Goal: Information Seeking & Learning: Learn about a topic

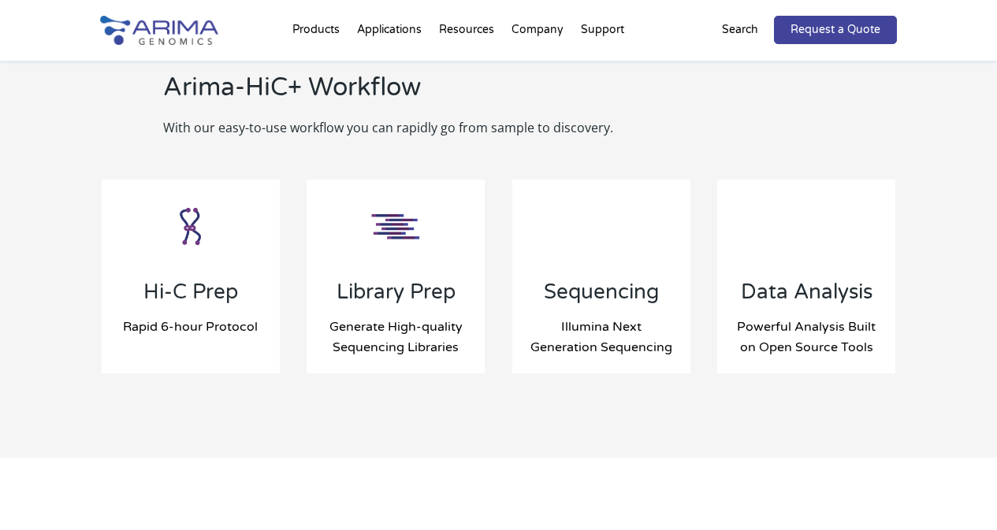
scroll to position [1700, 0]
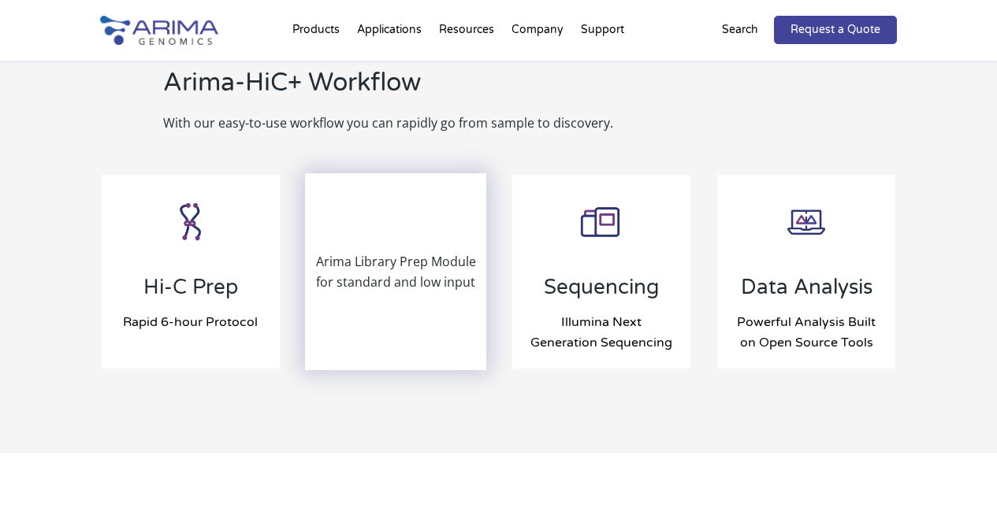
click at [407, 278] on div "Arima Library Prep Module for standard and low input" at bounding box center [396, 272] width 178 height 194
click at [413, 212] on div "Arima Library Prep Module for standard and low input" at bounding box center [396, 272] width 178 height 194
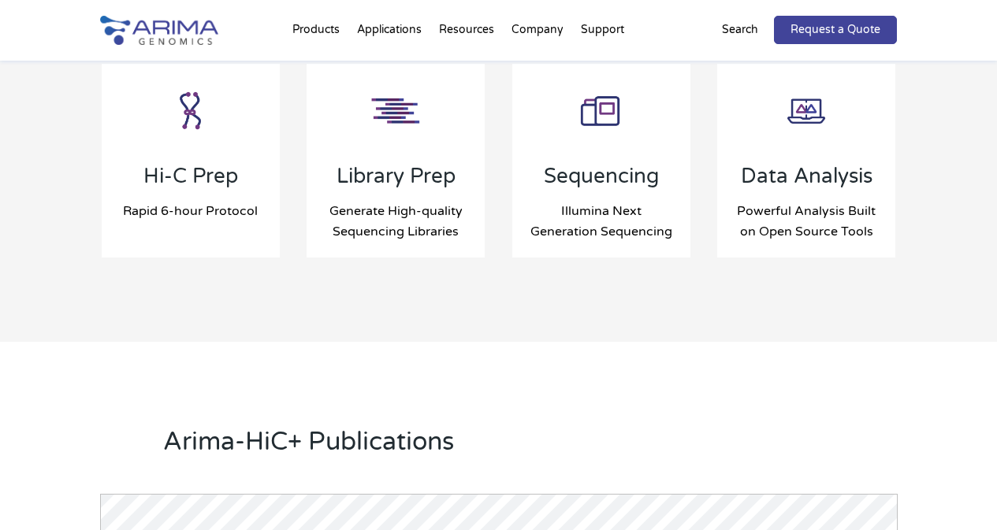
scroll to position [1811, 0]
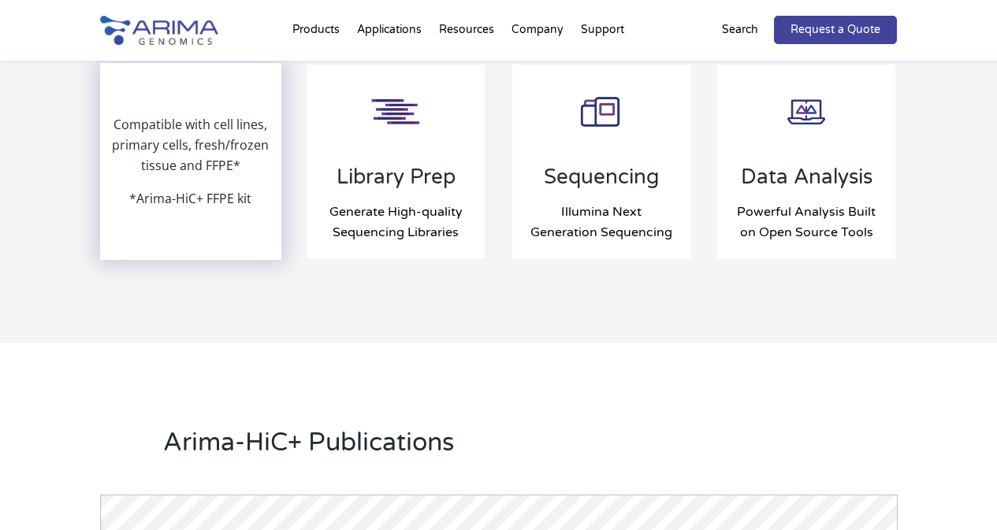
click at [234, 188] on p "*Arima-HiC+ FFPE kit" at bounding box center [190, 198] width 122 height 20
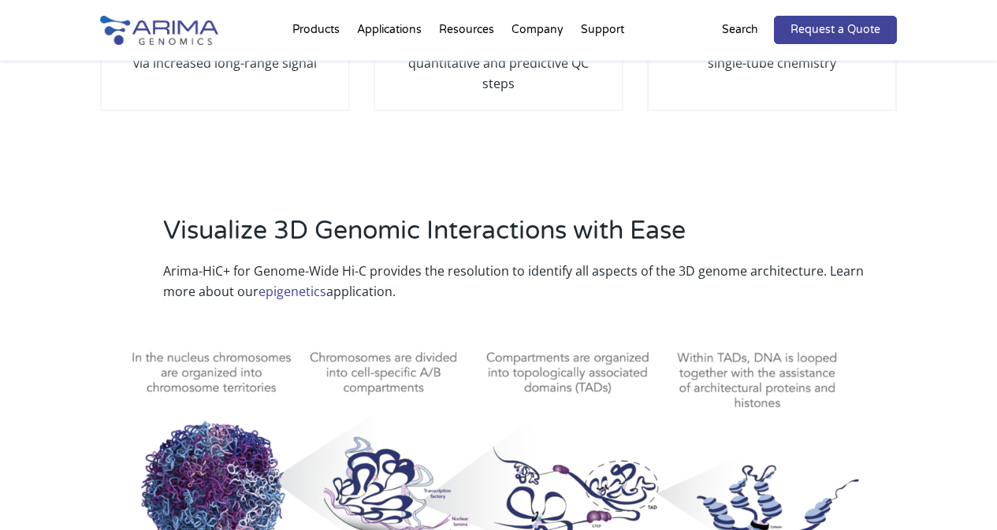
scroll to position [487, 0]
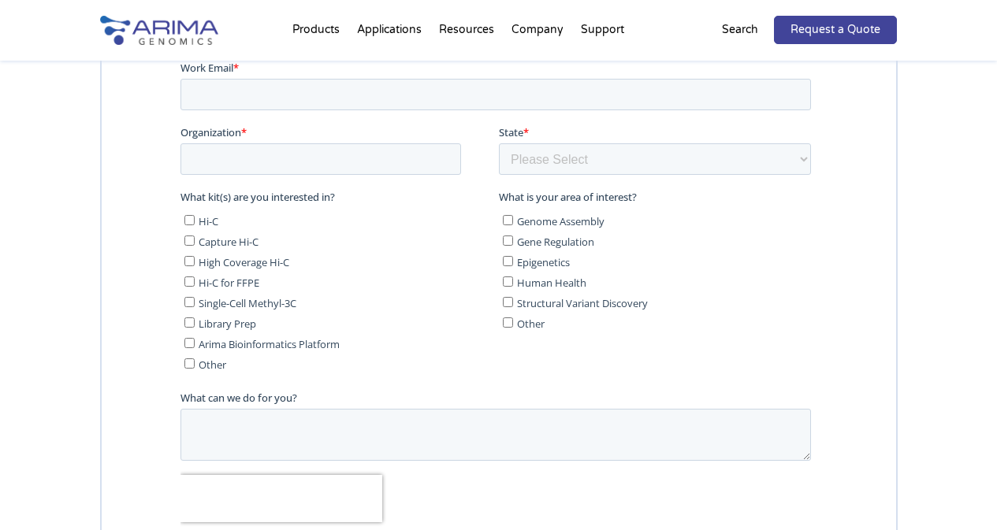
scroll to position [4168, 0]
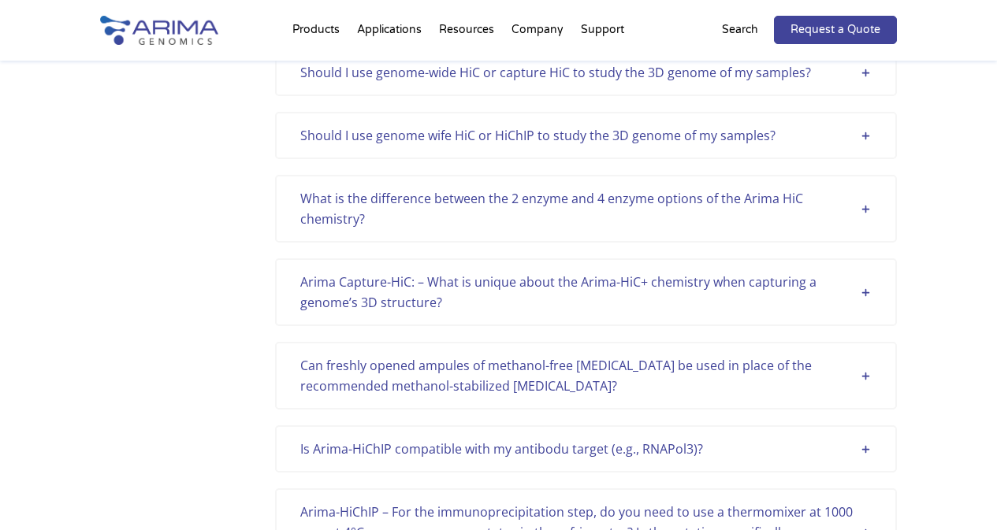
scroll to position [2215, 0]
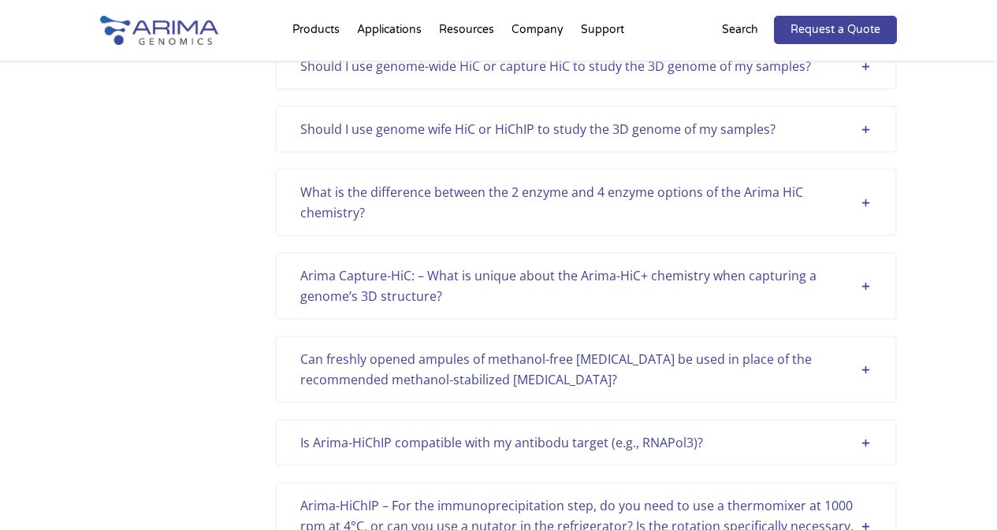
click at [551, 194] on div "What is the difference between the 2 enzyme and 4 enzyme options of the Arima H…" at bounding box center [585, 202] width 571 height 41
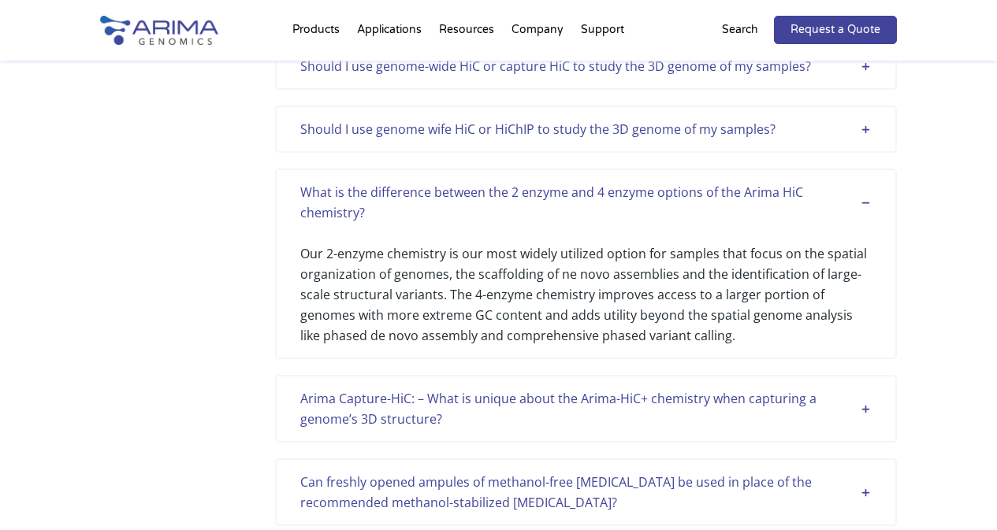
click at [198, 343] on div "Categories Analysis Arima-HIC Workflow Quality Control Sample Support Show More…" at bounding box center [498, 332] width 797 height 4814
click at [340, 419] on div "Arima Capture-HiC: – What is unique about the Arima-HiC+ chemistry when capturi…" at bounding box center [585, 408] width 571 height 41
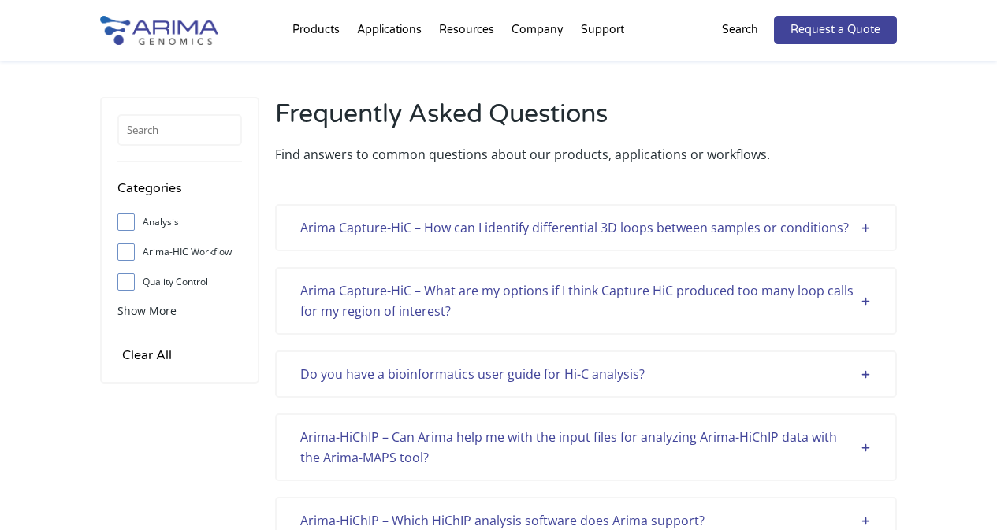
scroll to position [0, 0]
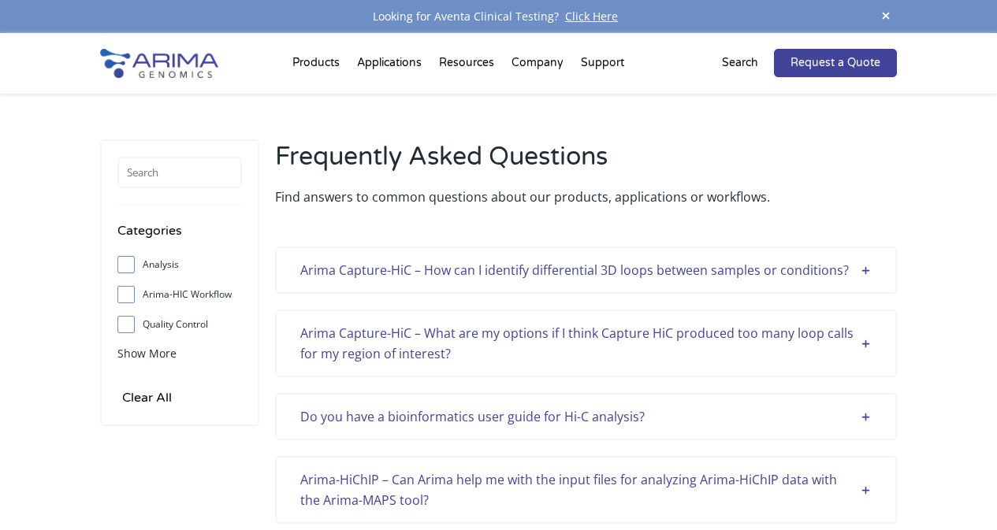
click at [400, 262] on div "Arima Capture-HiC – How can I identify differential 3D loops between samples or…" at bounding box center [585, 270] width 571 height 20
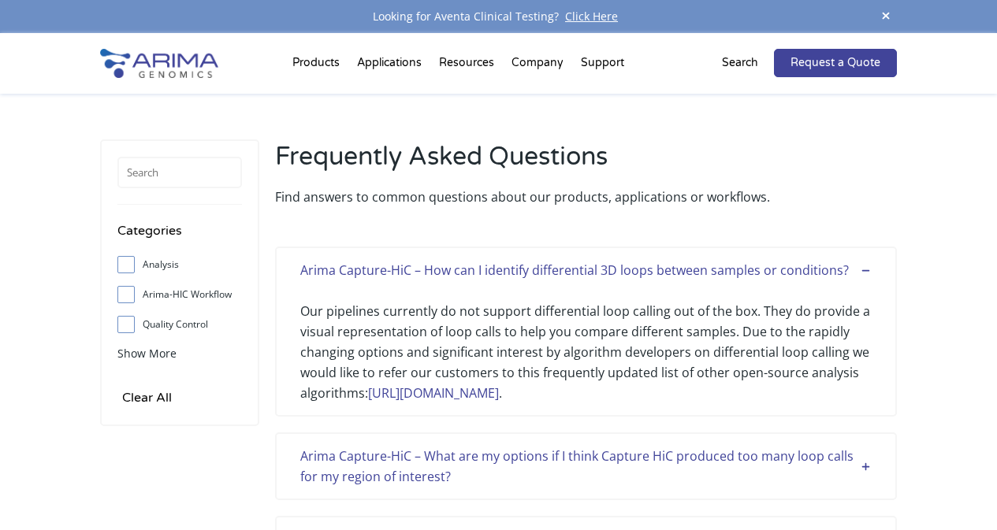
click at [362, 455] on div "Arima Capture-HiC – What are my options if I think Capture HiC produced too man…" at bounding box center [585, 466] width 571 height 41
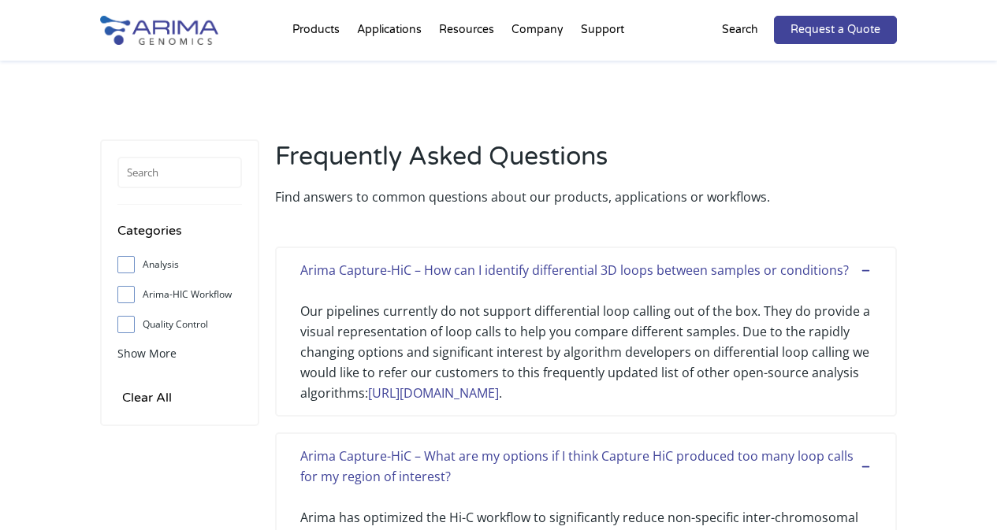
scroll to position [1098, 0]
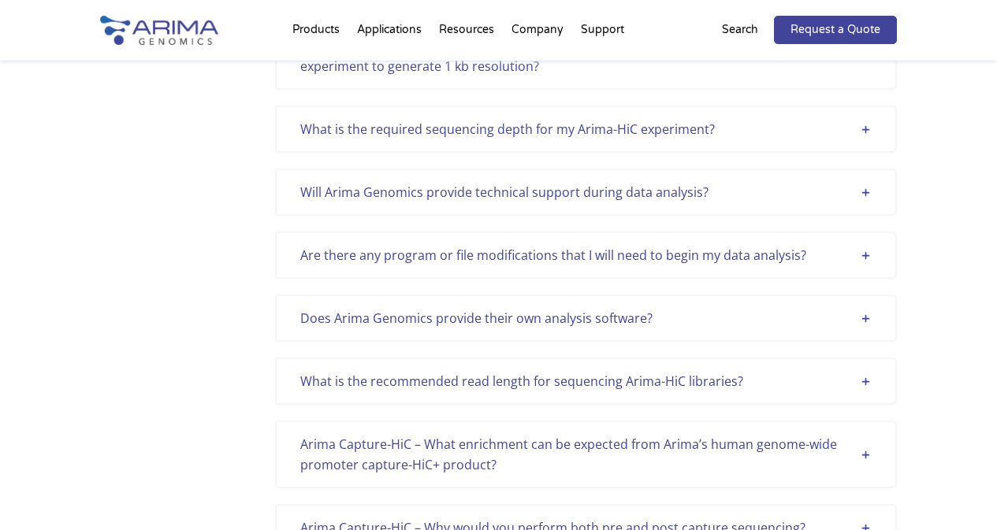
click at [405, 319] on div "Does Arima Genomics provide their own analysis software?" at bounding box center [585, 318] width 571 height 20
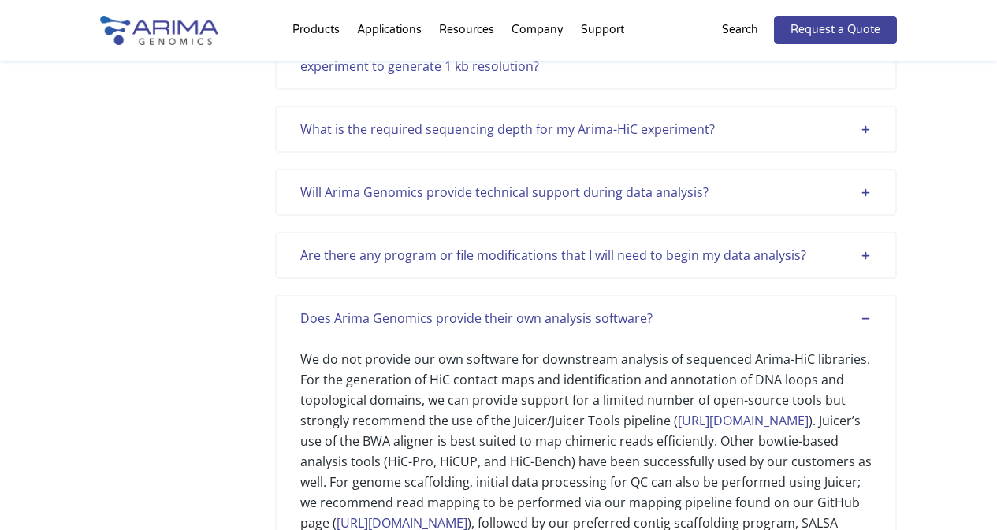
click at [422, 251] on div "Are there any program or file modifications that I will need to begin my data a…" at bounding box center [585, 255] width 571 height 20
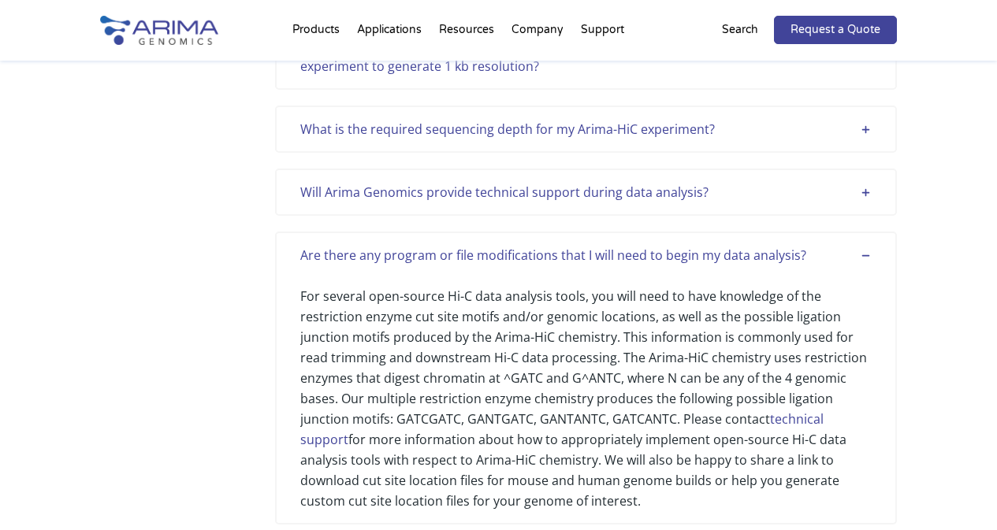
scroll to position [1161, 0]
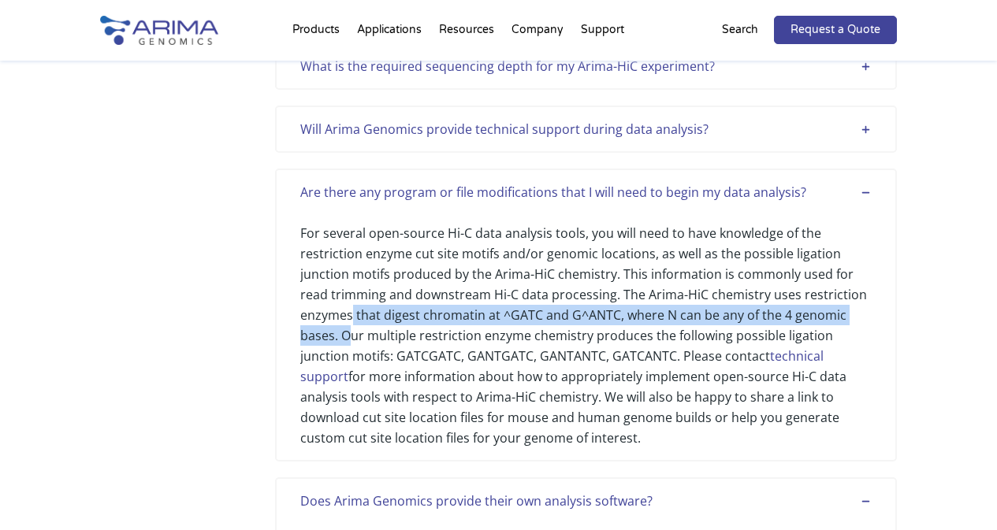
drag, startPoint x: 353, startPoint y: 313, endPoint x: 348, endPoint y: 332, distance: 19.5
click at [348, 332] on div "For several open-source Hi-C data analysis tools, you will need to have knowled…" at bounding box center [585, 326] width 571 height 246
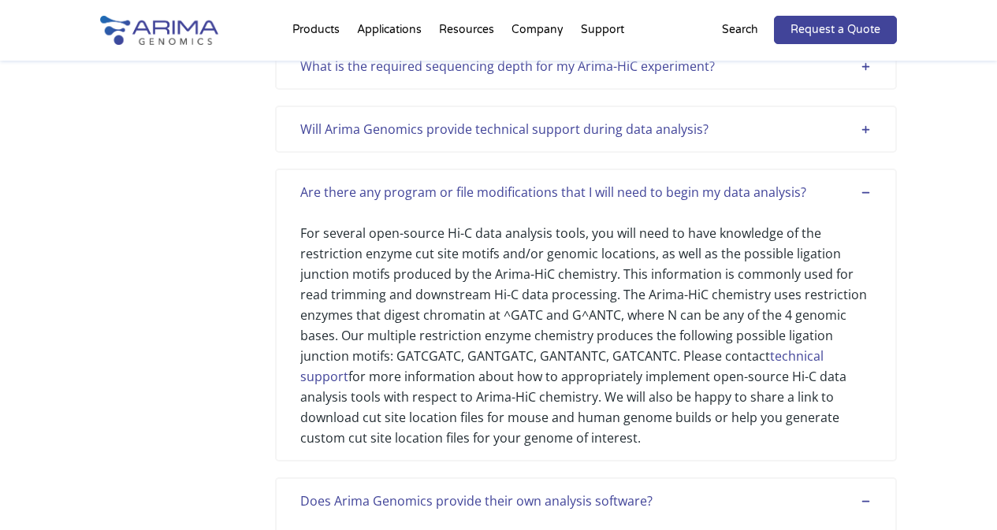
click at [474, 336] on div "For several open-source Hi-C data analysis tools, you will need to have knowled…" at bounding box center [585, 326] width 571 height 246
drag, startPoint x: 500, startPoint y: 310, endPoint x: 537, endPoint y: 313, distance: 36.3
click at [537, 313] on div "For several open-source Hi-C data analysis tools, you will need to have knowled…" at bounding box center [585, 326] width 571 height 246
copy div "^GATC"
click at [531, 313] on div "For several open-source Hi-C data analysis tools, you will need to have knowled…" at bounding box center [585, 326] width 571 height 246
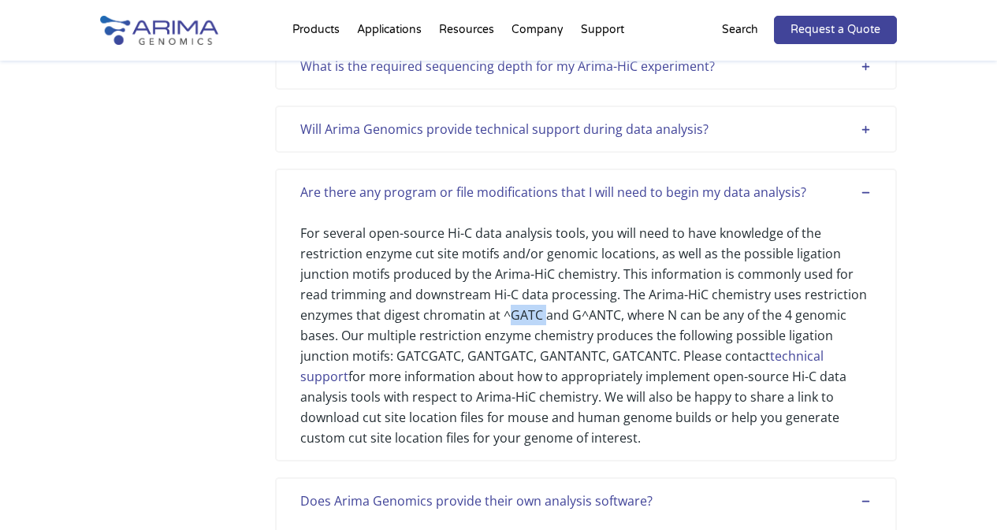
click at [531, 313] on div "For several open-source Hi-C data analysis tools, you will need to have knowled…" at bounding box center [585, 326] width 571 height 246
drag, startPoint x: 499, startPoint y: 313, endPoint x: 540, endPoint y: 314, distance: 41.0
click at [540, 314] on div "For several open-source Hi-C data analysis tools, you will need to have knowled…" at bounding box center [585, 326] width 571 height 246
copy div "^GATC"
drag, startPoint x: 568, startPoint y: 318, endPoint x: 615, endPoint y: 313, distance: 46.7
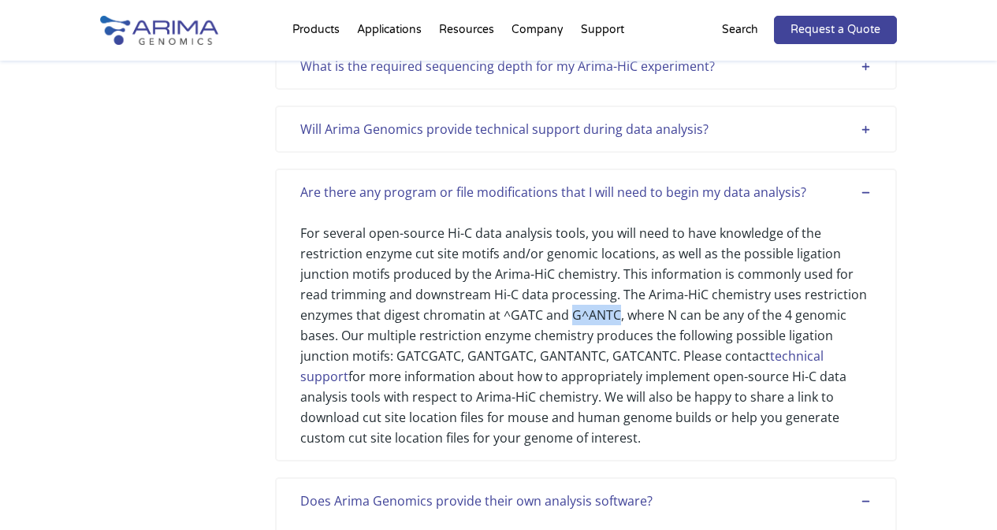
click at [615, 313] on div "For several open-source Hi-C data analysis tools, you will need to have knowled…" at bounding box center [585, 326] width 571 height 246
copy div "G^ANTC"
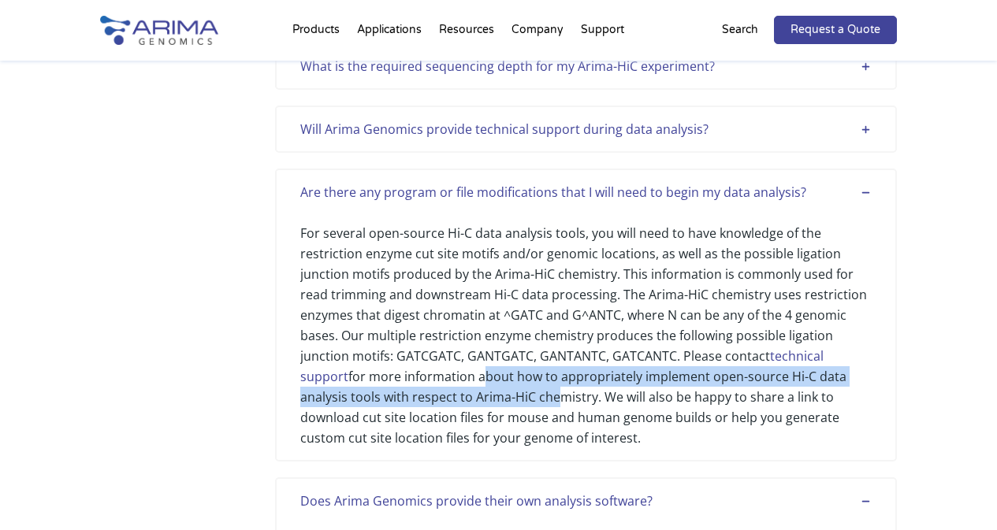
drag, startPoint x: 478, startPoint y: 377, endPoint x: 551, endPoint y: 399, distance: 76.5
click at [551, 399] on div "For several open-source Hi-C data analysis tools, you will need to have knowled…" at bounding box center [585, 326] width 571 height 246
drag, startPoint x: 641, startPoint y: 441, endPoint x: 491, endPoint y: 298, distance: 207.9
click at [491, 298] on div "For several open-source Hi-C data analysis tools, you will need to have knowled…" at bounding box center [585, 326] width 571 height 246
